Goal: Navigation & Orientation: Understand site structure

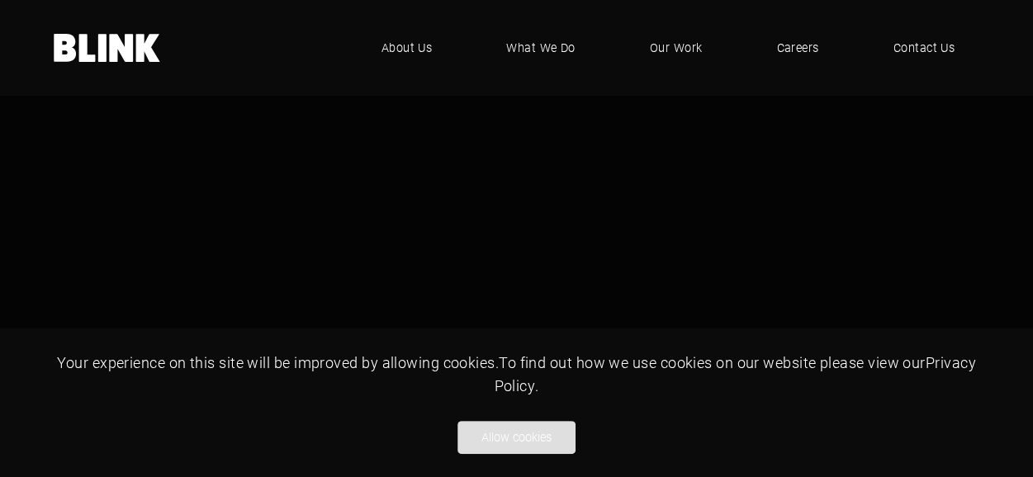
click at [507, 445] on button "Allow cookies" at bounding box center [517, 437] width 118 height 33
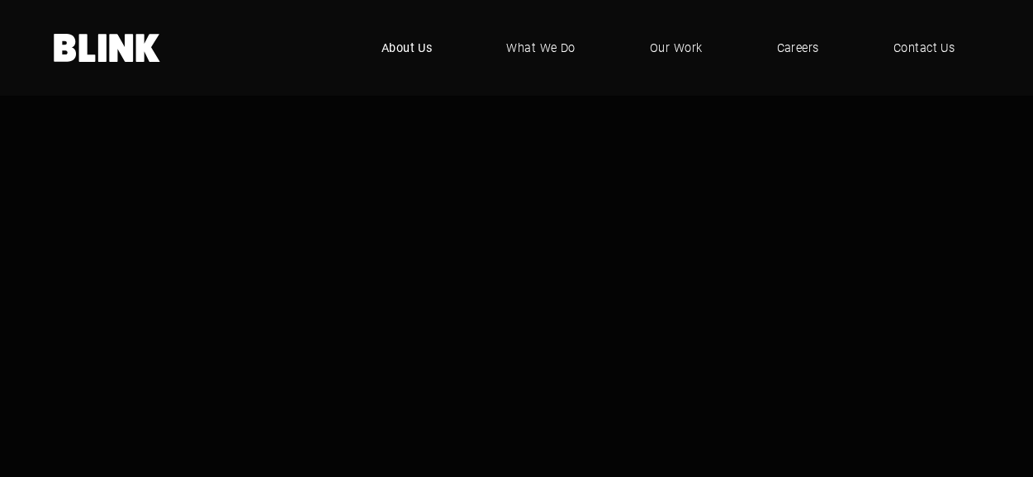
click at [418, 42] on span "About Us" at bounding box center [407, 48] width 51 height 18
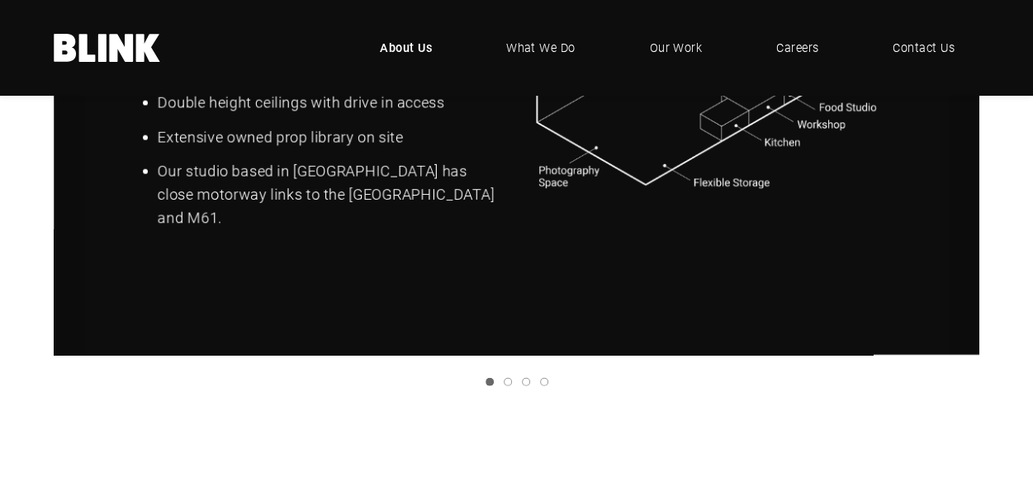
scroll to position [1817, 0]
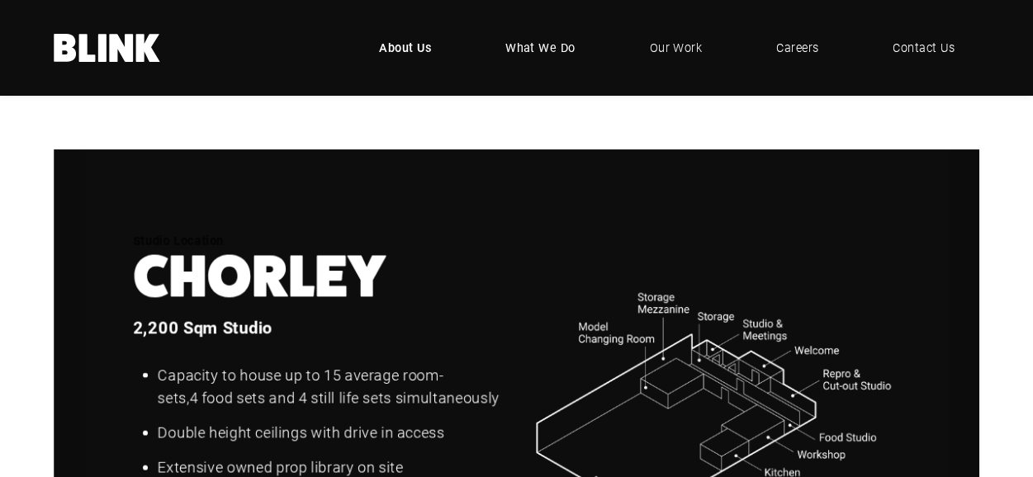
click at [535, 45] on span "What We Do" at bounding box center [540, 48] width 70 height 18
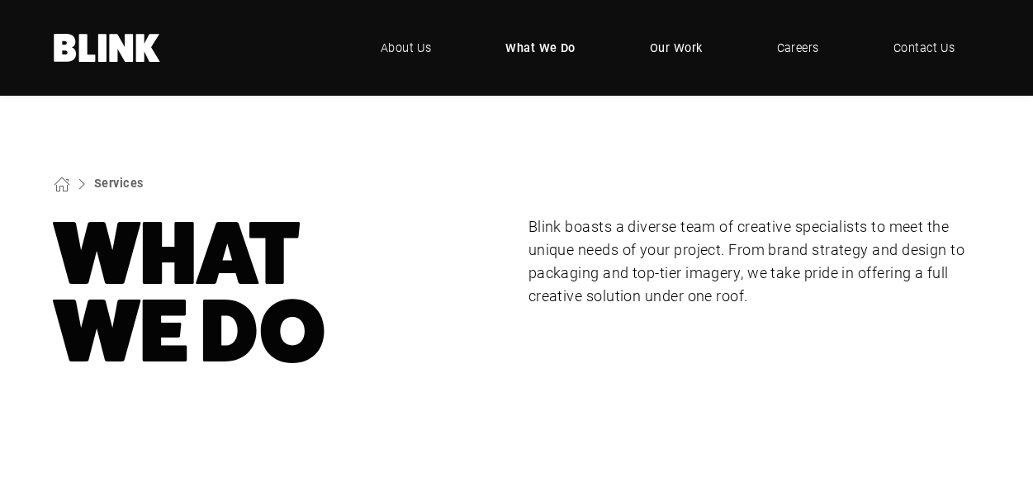
click at [676, 42] on span "Our Work" at bounding box center [676, 48] width 53 height 18
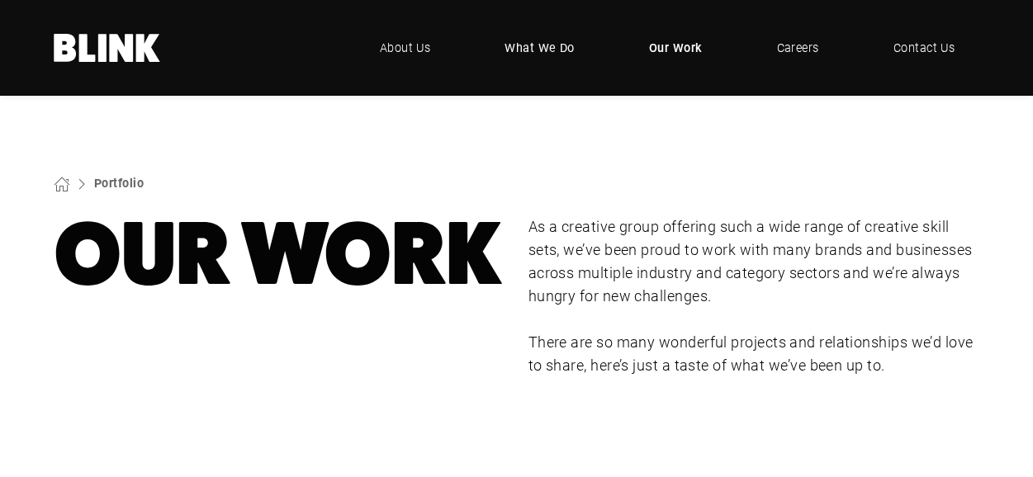
click at [555, 47] on span "What We Do" at bounding box center [540, 48] width 70 height 18
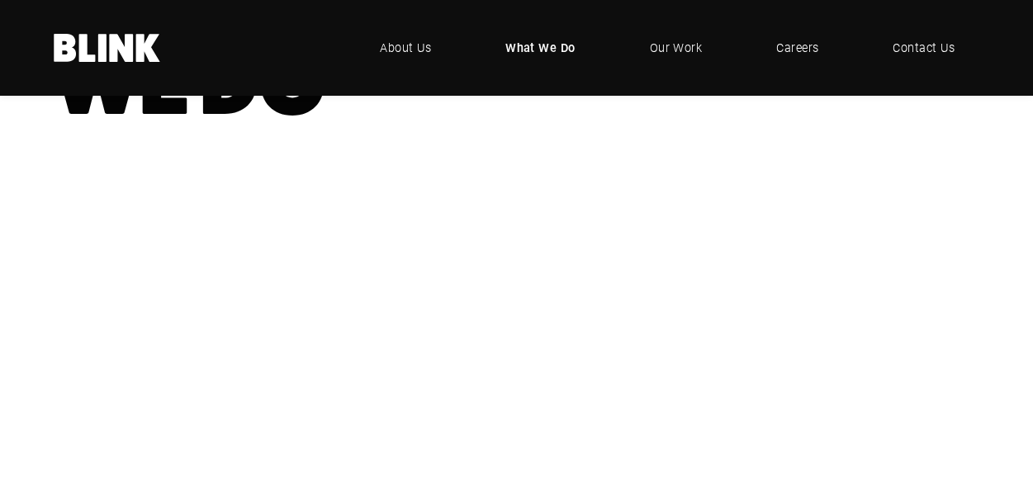
scroll to position [496, 0]
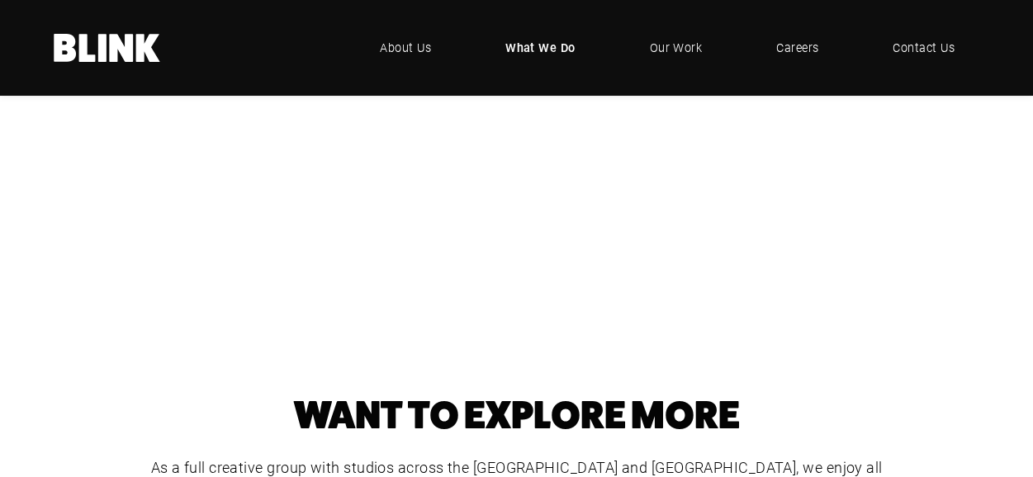
click at [0, 0] on div "Cut-Out Photography" at bounding box center [0, 0] width 0 height 0
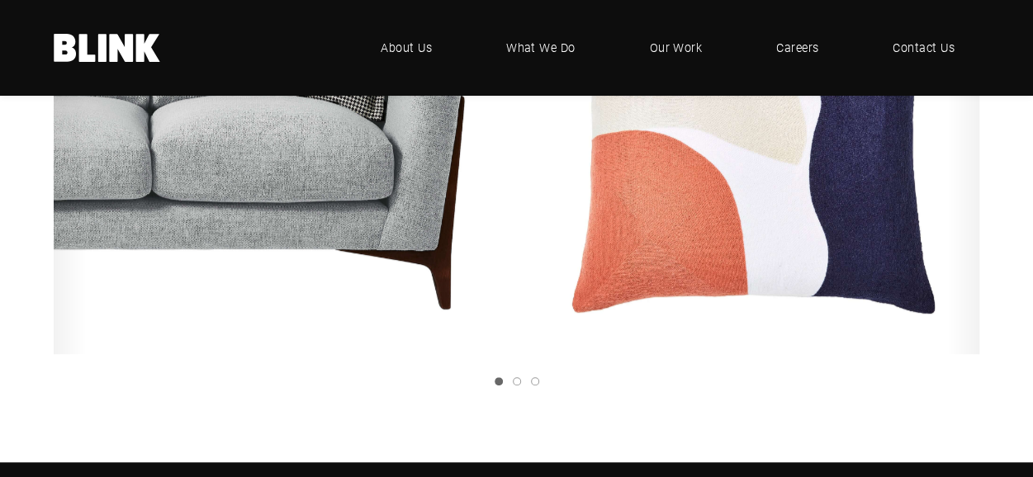
scroll to position [248, 0]
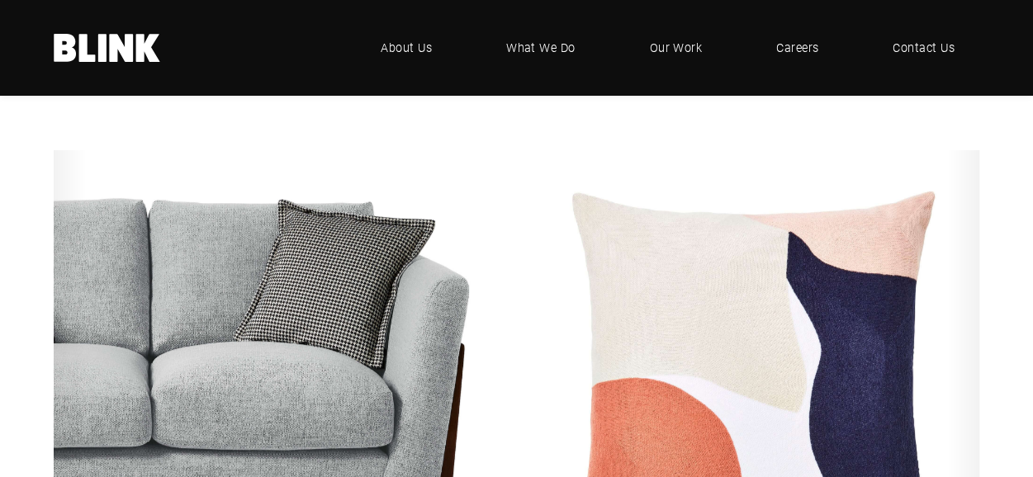
click at [0, 0] on link "Next slide" at bounding box center [0, 0] width 0 height 0
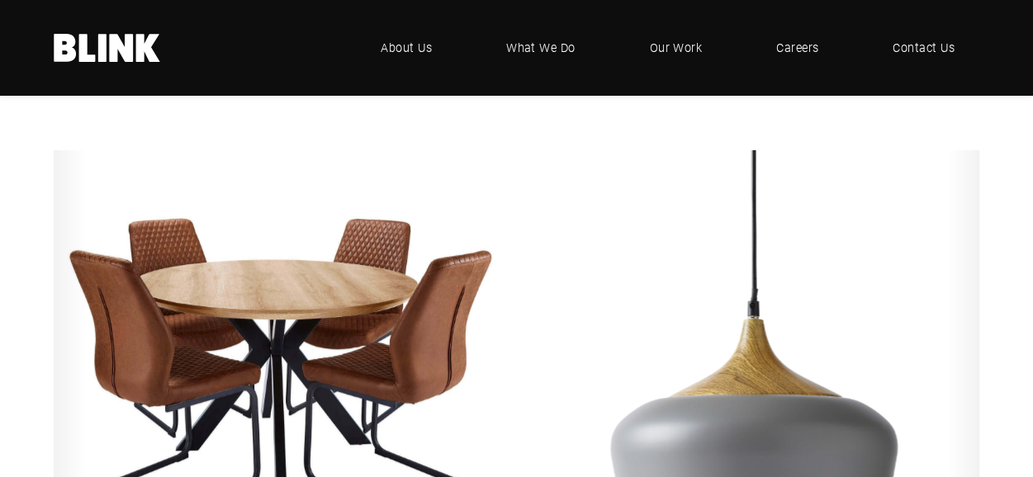
click at [0, 0] on icon "Next slide" at bounding box center [0, 0] width 0 height 0
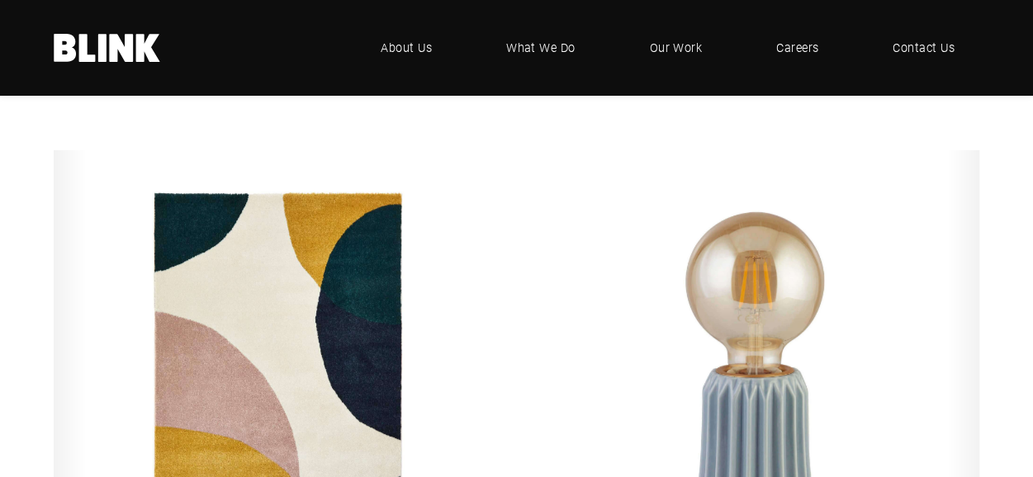
click at [0, 0] on link "Next slide" at bounding box center [0, 0] width 0 height 0
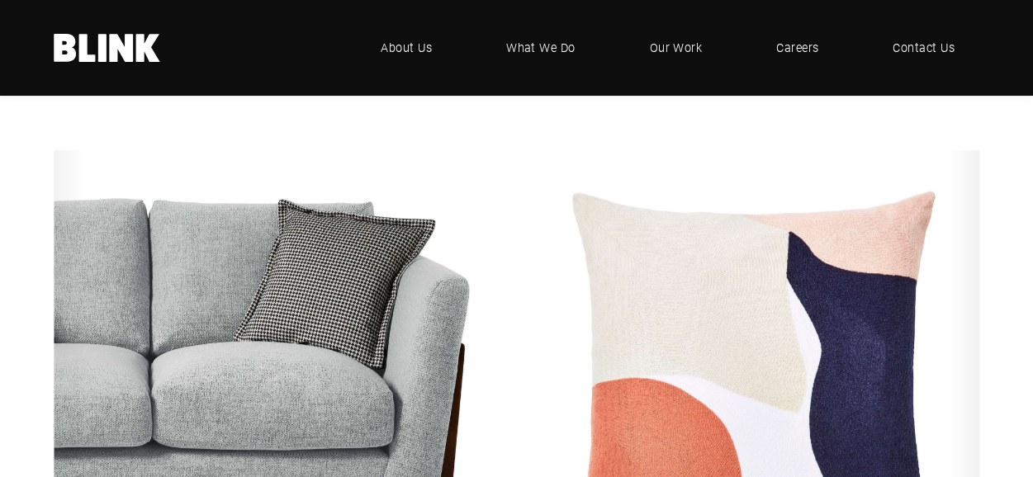
click at [0, 0] on link "Next slide" at bounding box center [0, 0] width 0 height 0
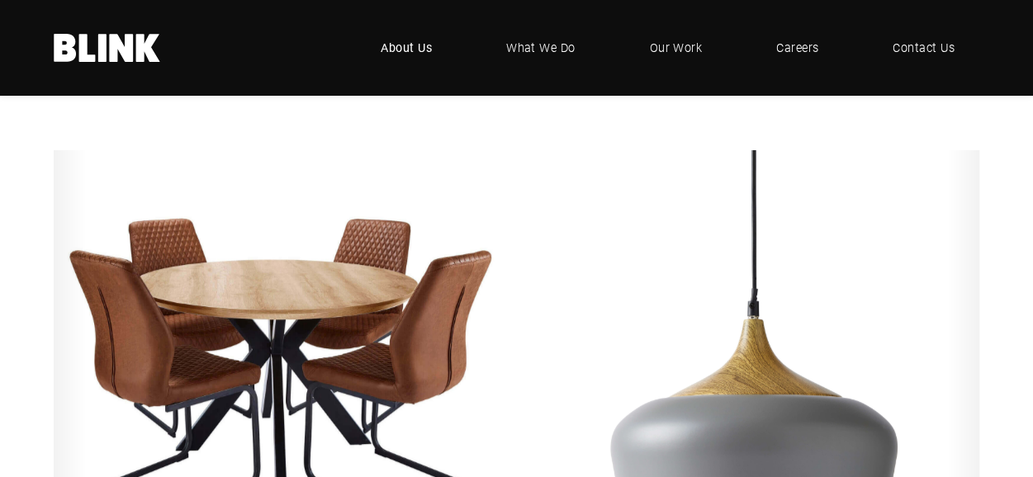
click at [407, 57] on span "About Us" at bounding box center [406, 48] width 51 height 18
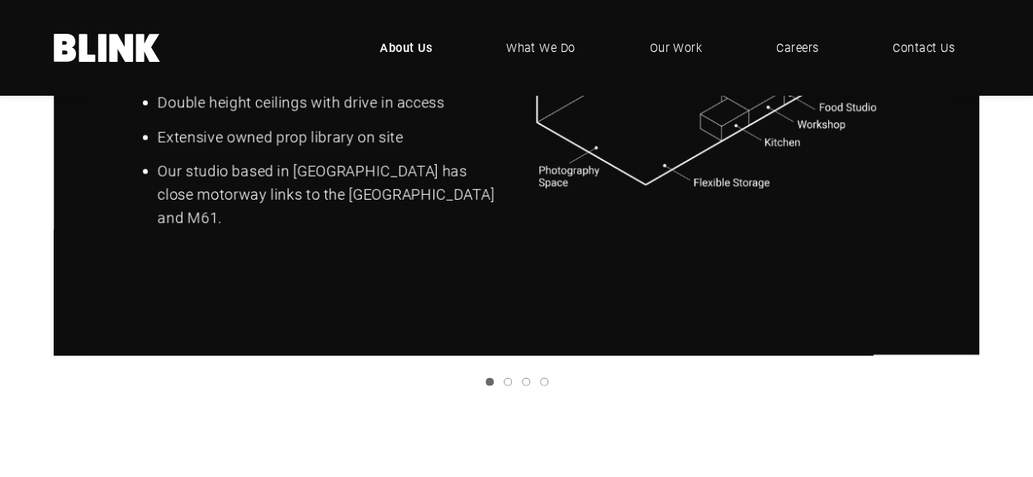
scroll to position [1817, 0]
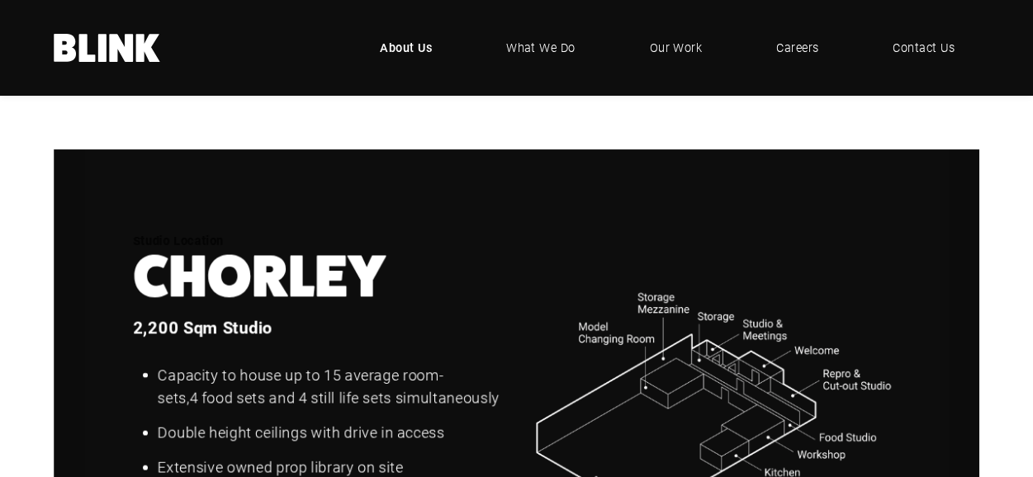
click at [0, 0] on icon "Next slide" at bounding box center [0, 0] width 0 height 0
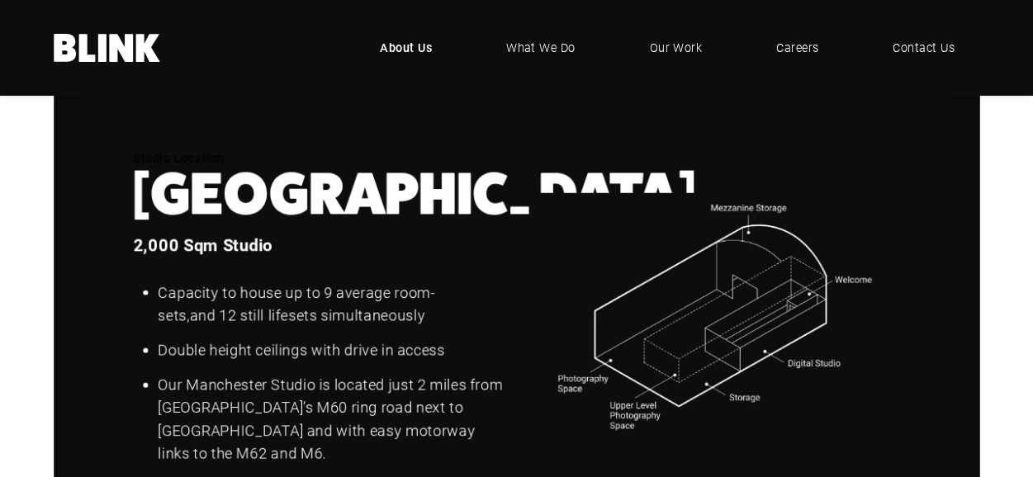
scroll to position [1982, 0]
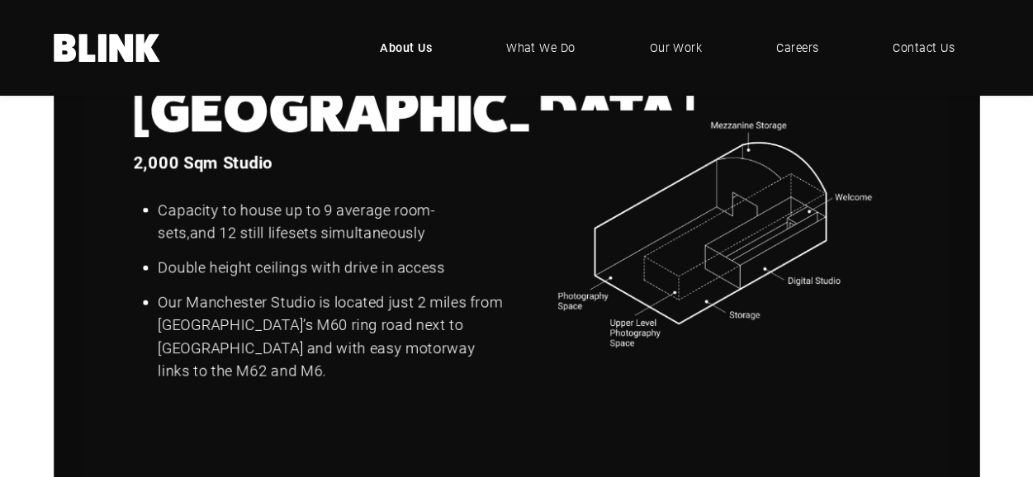
click at [0, 0] on icon "Next slide" at bounding box center [0, 0] width 0 height 0
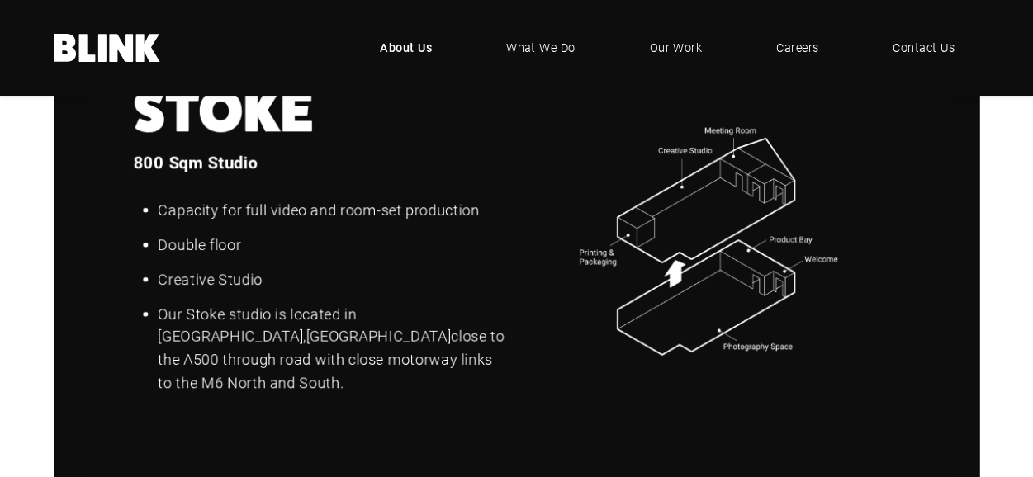
click at [0, 0] on icon "Next slide" at bounding box center [0, 0] width 0 height 0
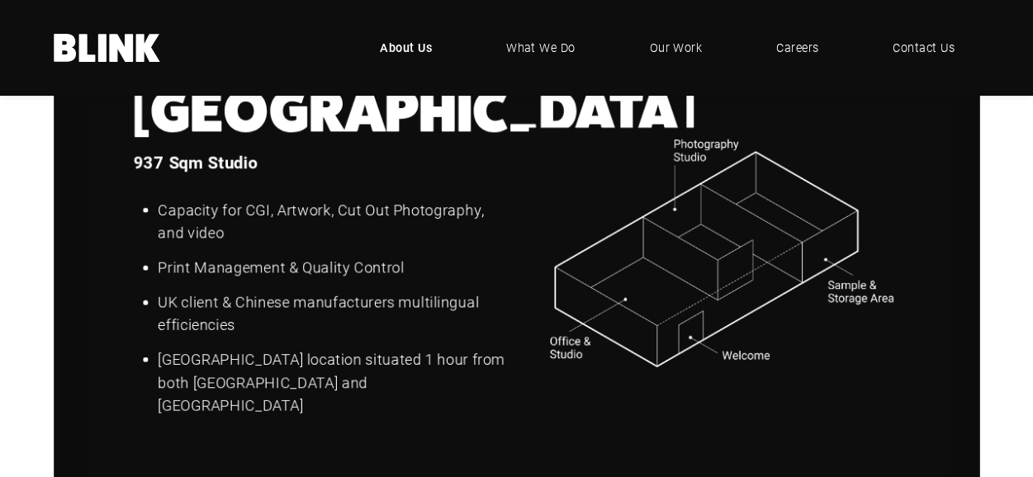
click at [0, 0] on icon "Next slide" at bounding box center [0, 0] width 0 height 0
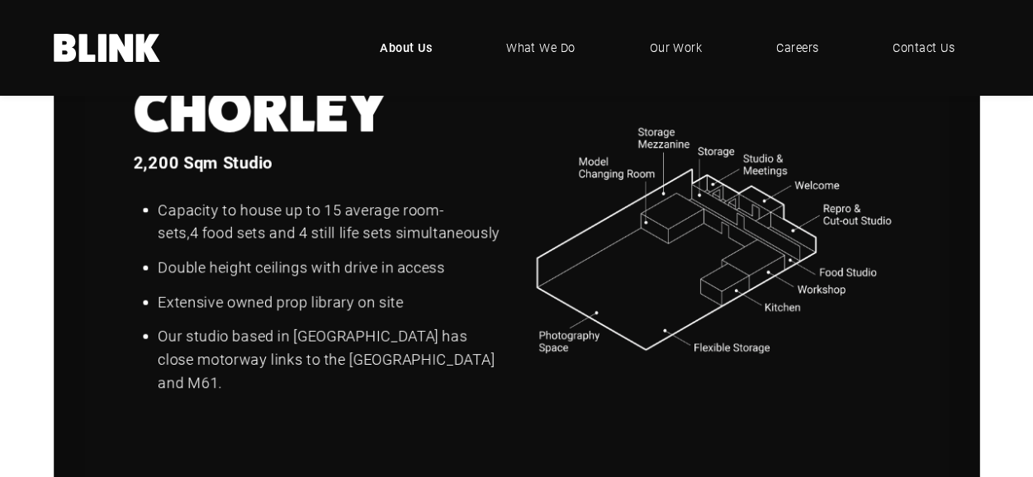
click at [0, 0] on icon "Previous slide" at bounding box center [0, 0] width 0 height 0
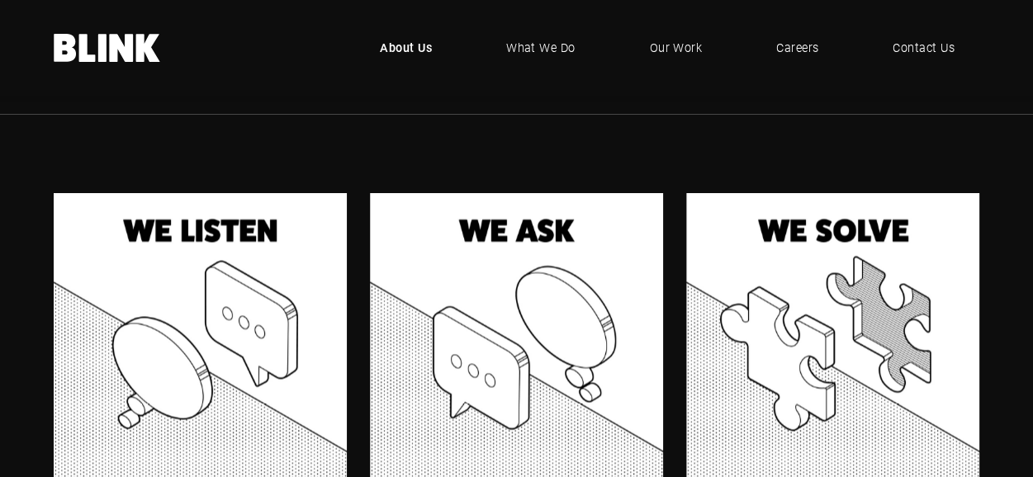
scroll to position [908, 0]
